Goal: Information Seeking & Learning: Understand process/instructions

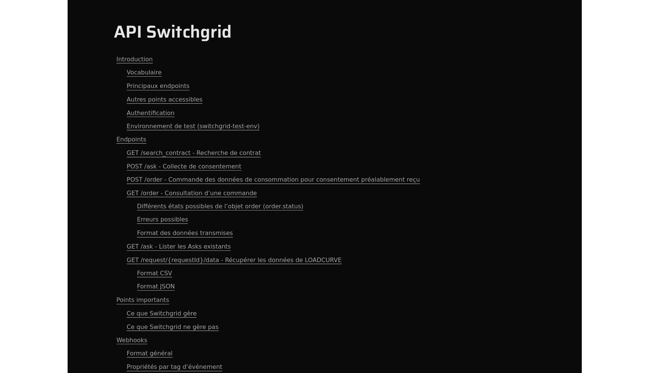
scroll to position [2279, 0]
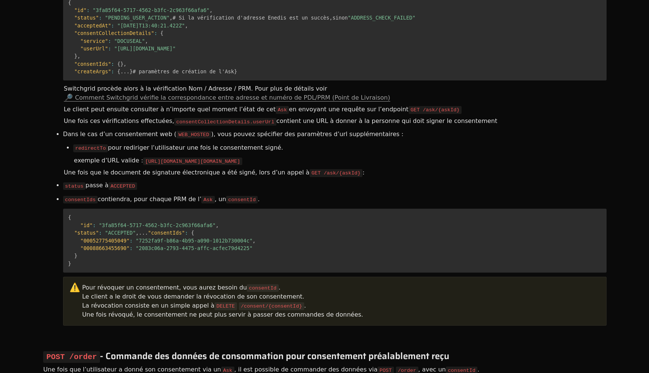
click at [370, 127] on li "Dans le cas d’un consentement web ( WEB_HOSTED ), vous pouvez spécifier des par…" at bounding box center [334, 134] width 543 height 14
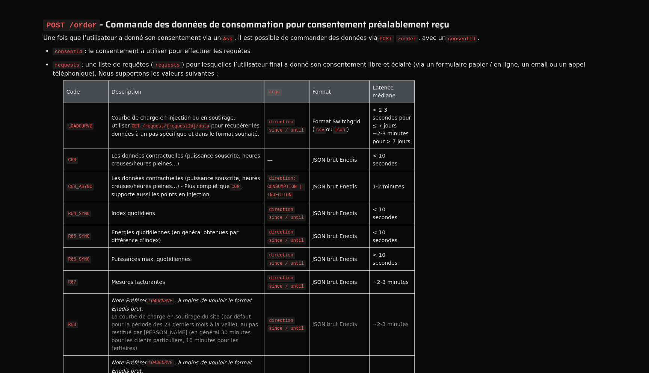
scroll to position [2613, 0]
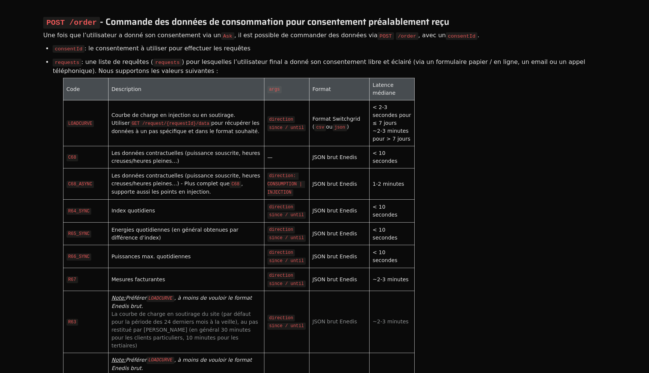
click at [165, 295] on code "LOADCURVE" at bounding box center [160, 298] width 28 height 7
click at [163, 295] on code "LOADCURVE" at bounding box center [160, 298] width 28 height 7
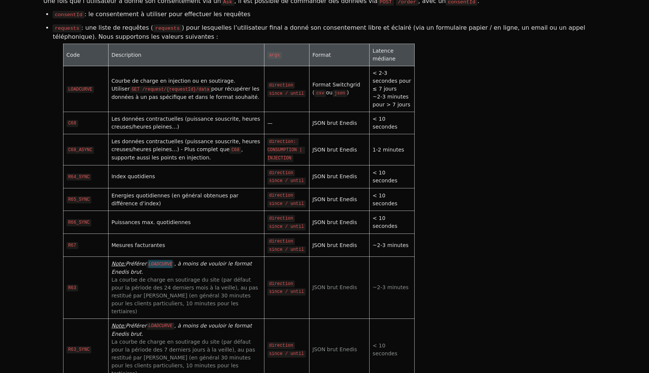
scroll to position [2648, 0]
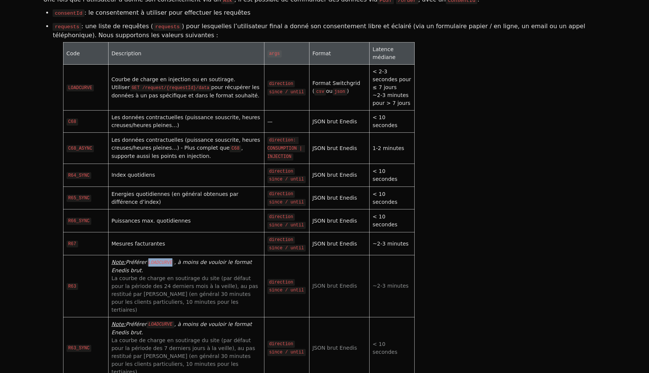
click at [277, 287] on code "since / until" at bounding box center [286, 290] width 38 height 7
click at [295, 287] on code "since / until" at bounding box center [286, 290] width 38 height 7
click at [278, 287] on code "since / until" at bounding box center [286, 290] width 38 height 7
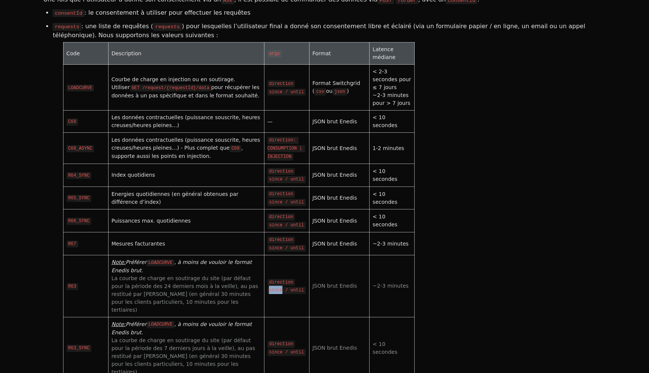
click at [278, 287] on code "since / until" at bounding box center [286, 290] width 38 height 7
click at [300, 287] on code "since / until" at bounding box center [286, 290] width 38 height 7
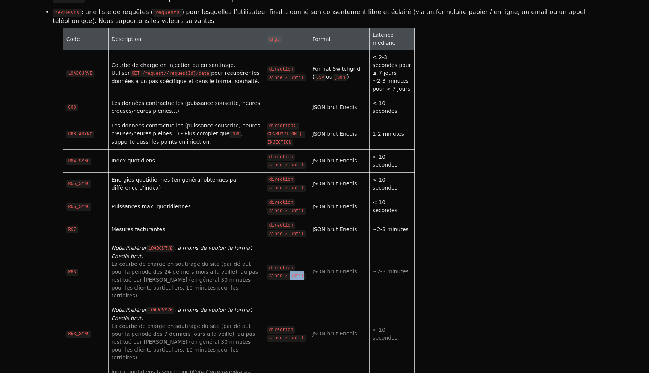
scroll to position [2665, 0]
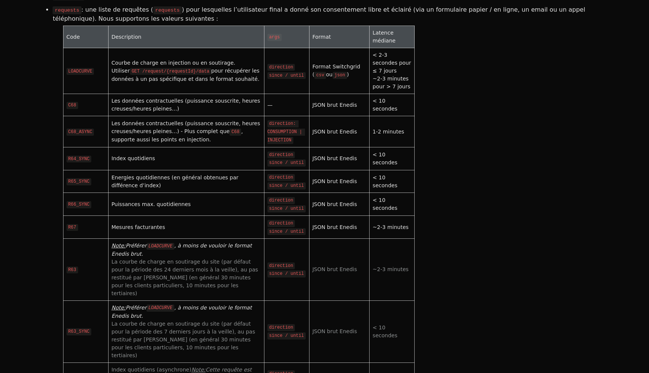
click at [207, 68] on code "GET /request/{requestId}/data" at bounding box center [170, 71] width 81 height 7
click at [213, 59] on div "Courbe de charge en injection ou en soutirage. Utiliser GET /request/{requestId…" at bounding box center [186, 71] width 149 height 24
drag, startPoint x: 210, startPoint y: 42, endPoint x: 143, endPoint y: 43, distance: 66.5
click at [143, 68] on code "GET /request/{requestId}/data" at bounding box center [170, 71] width 81 height 7
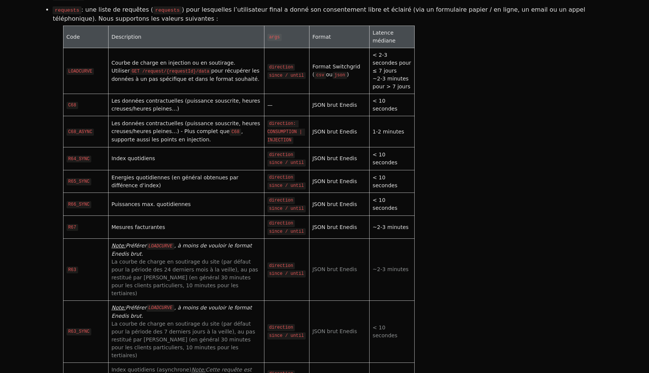
click at [223, 59] on div "Courbe de charge en injection ou en soutirage. Utiliser GET /request/{requestId…" at bounding box center [186, 71] width 149 height 24
drag, startPoint x: 211, startPoint y: 42, endPoint x: 130, endPoint y: 42, distance: 80.4
click at [130, 59] on div "Courbe de charge en injection ou en soutirage. Utiliser GET /request/{requestId…" at bounding box center [186, 71] width 149 height 24
click at [209, 68] on code "GET /request/{requestId}/data" at bounding box center [170, 71] width 81 height 7
